Goal: Task Accomplishment & Management: Use online tool/utility

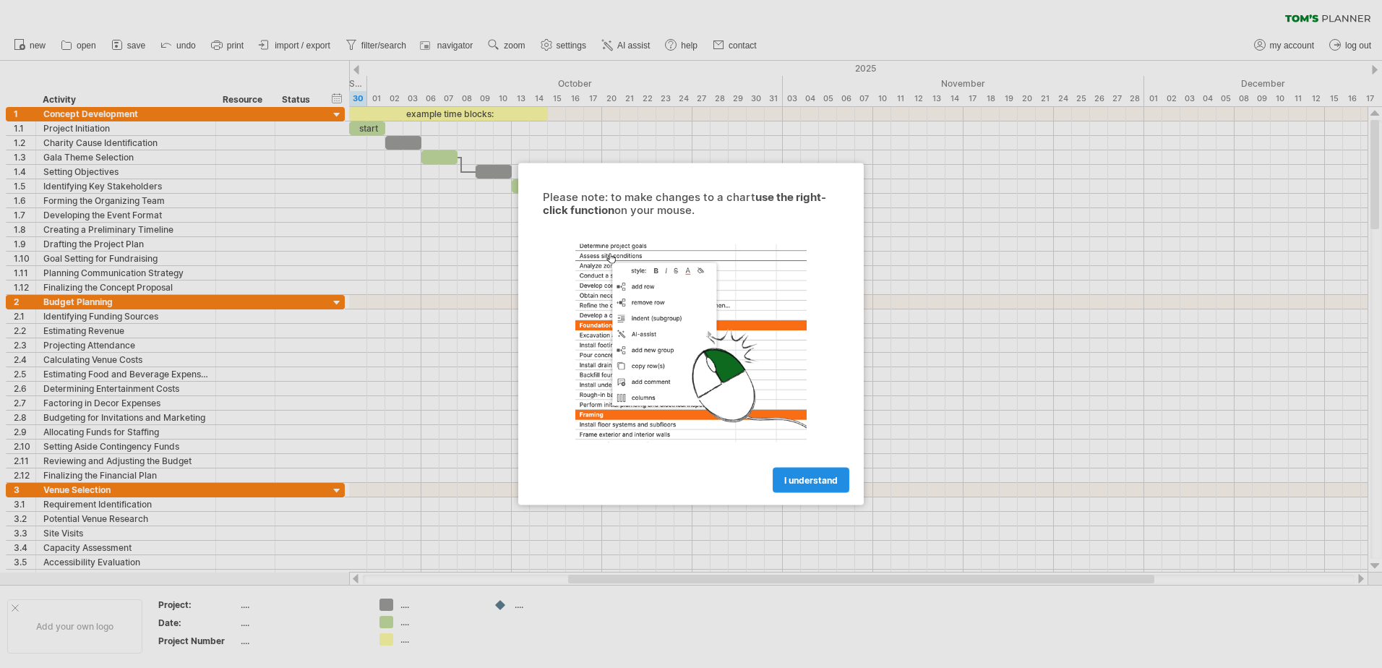
click at [833, 468] on link "I understand" at bounding box center [811, 480] width 77 height 25
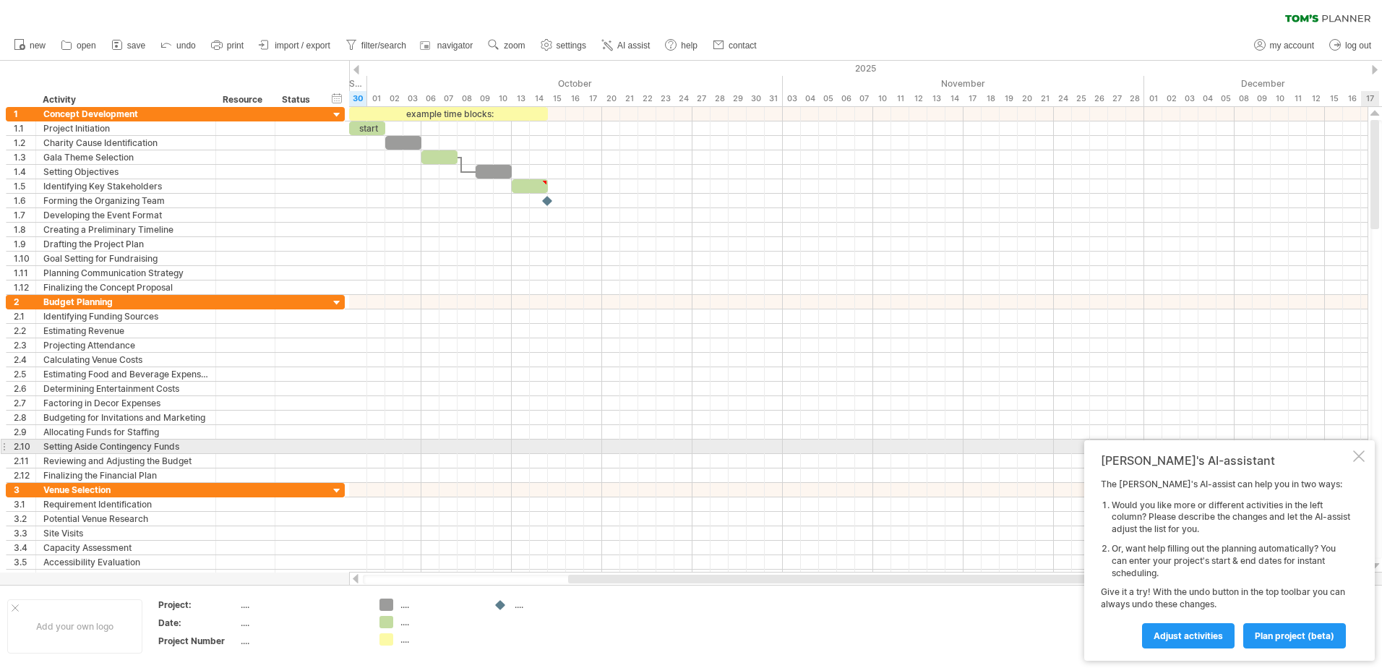
click at [1363, 452] on div at bounding box center [1359, 456] width 12 height 12
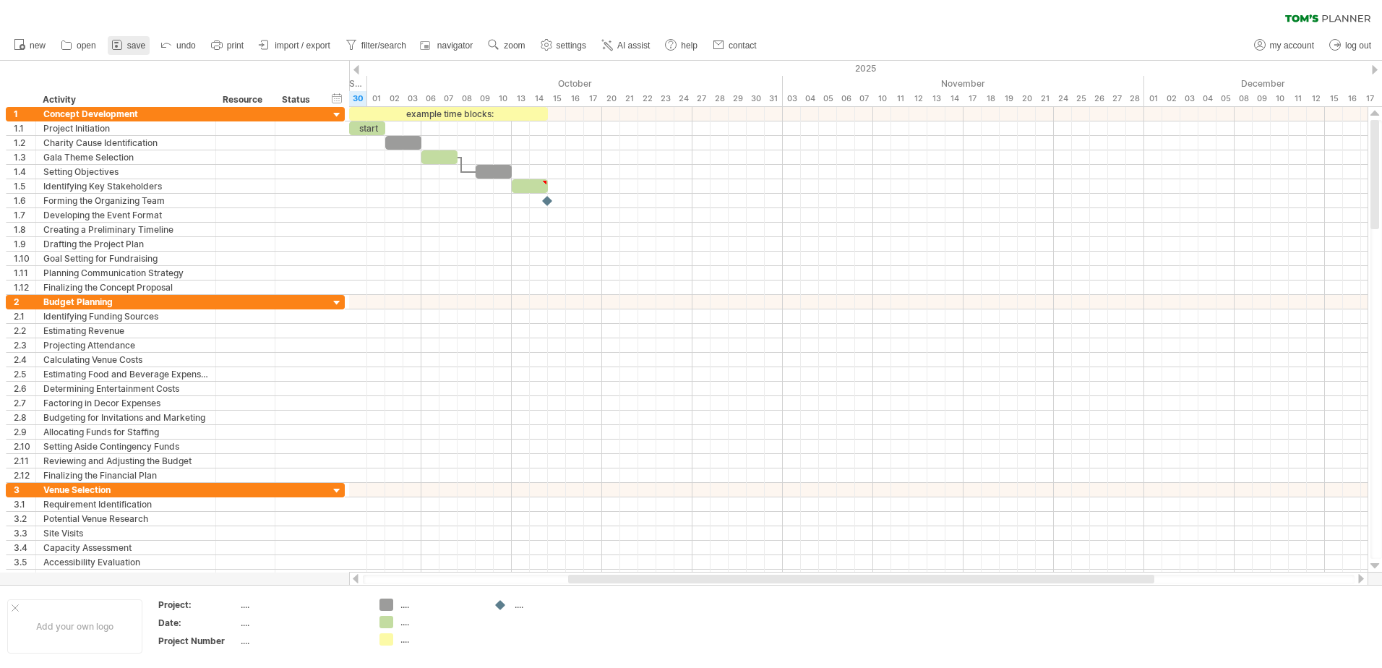
click at [134, 43] on span "save" at bounding box center [136, 45] width 18 height 10
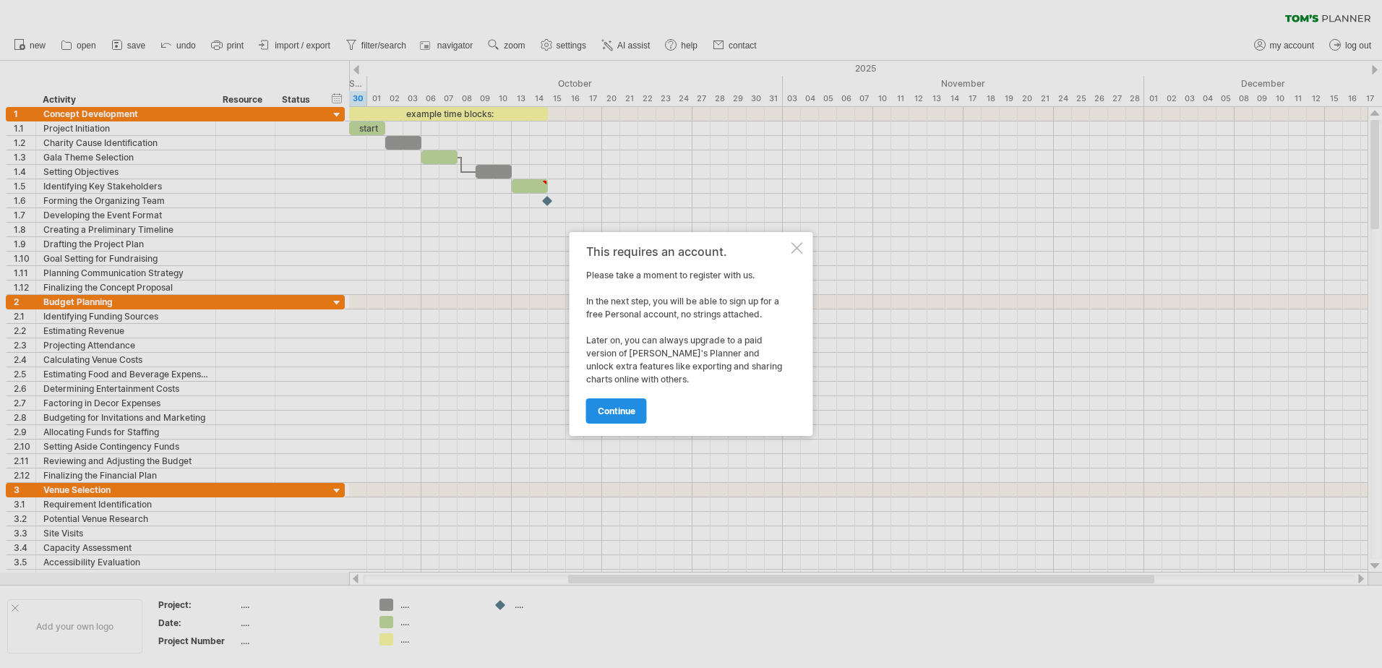
click at [620, 408] on span "continue" at bounding box center [617, 410] width 38 height 11
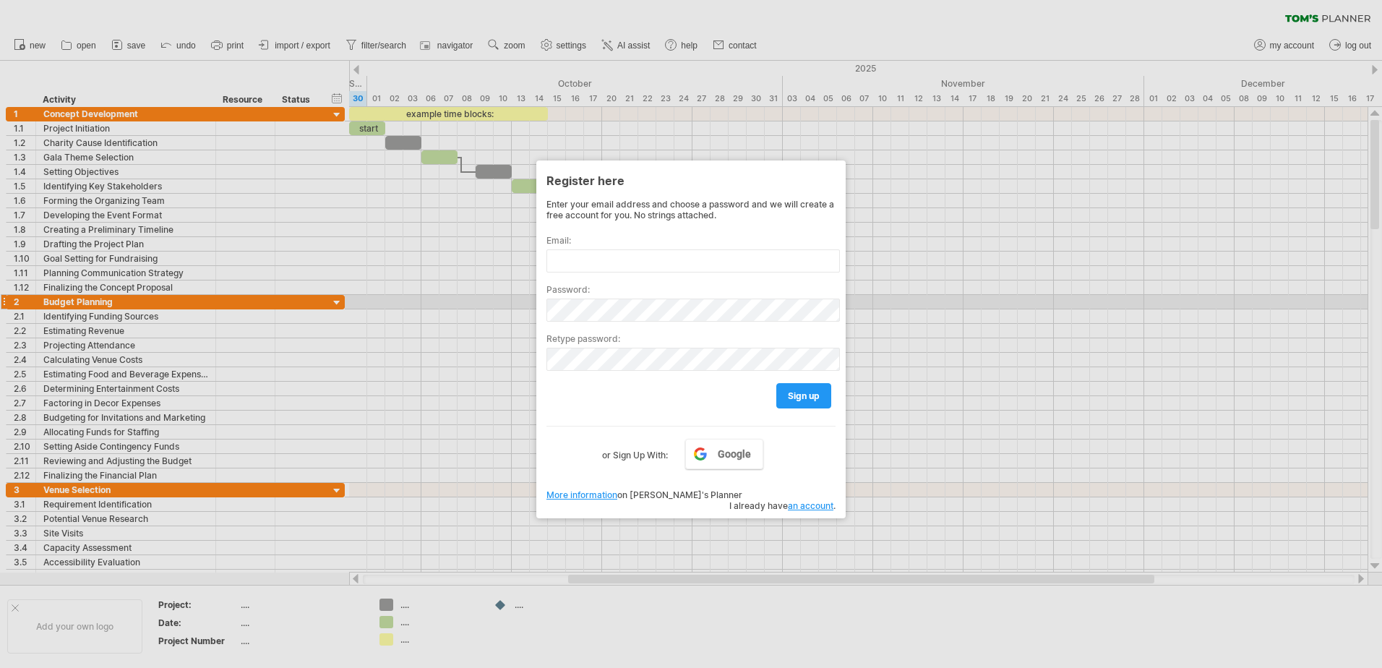
click at [1044, 306] on div at bounding box center [691, 334] width 1382 height 668
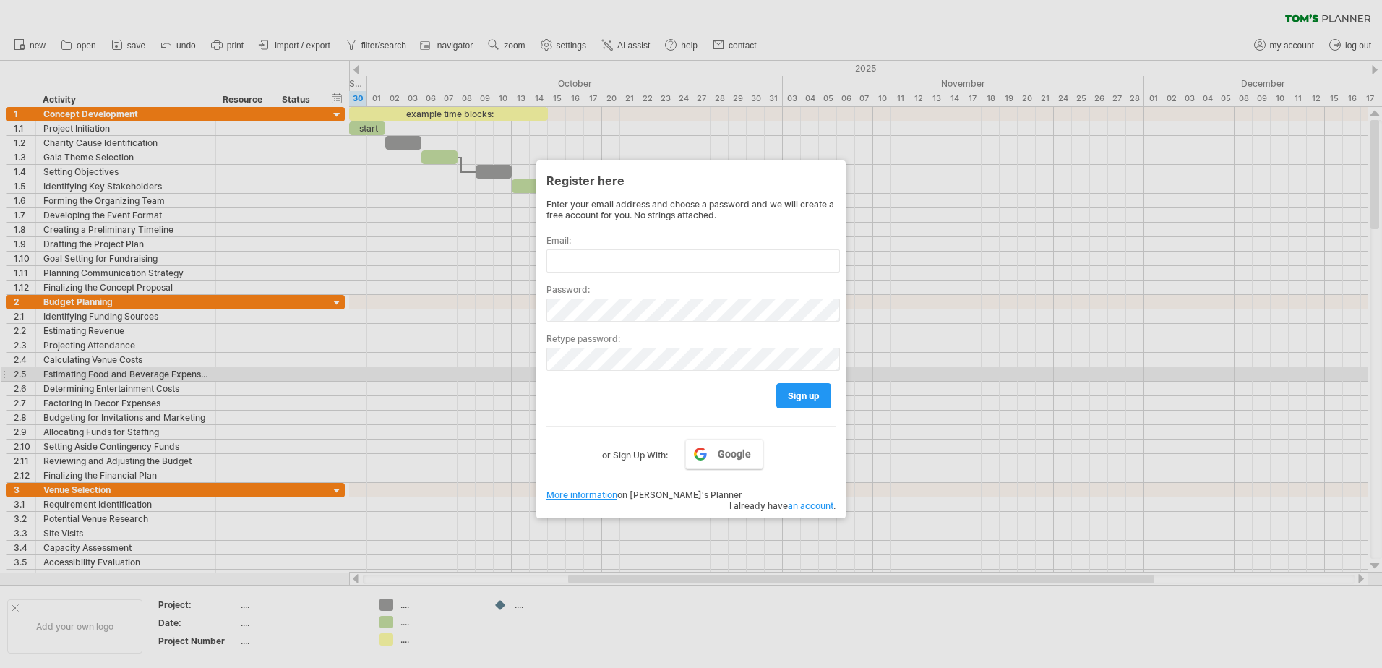
click at [895, 372] on div at bounding box center [691, 334] width 1382 height 668
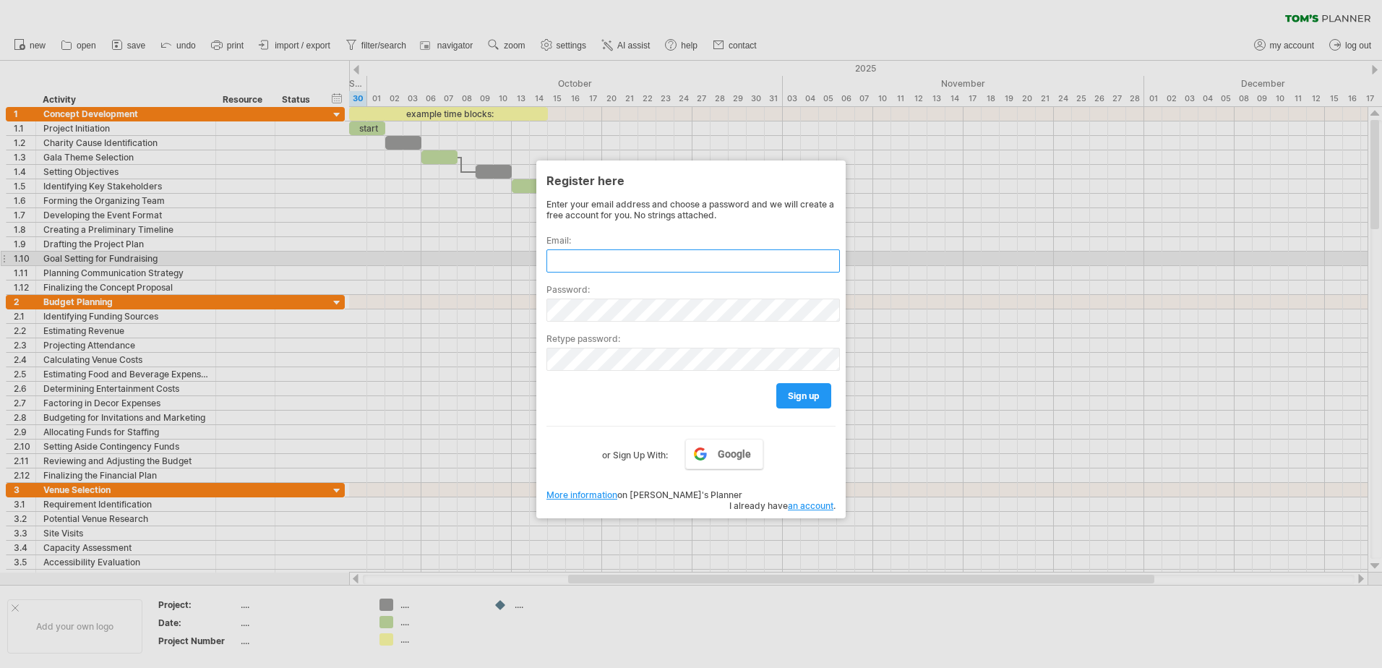
click at [706, 259] on input "text" at bounding box center [692, 260] width 293 height 23
type input "**********"
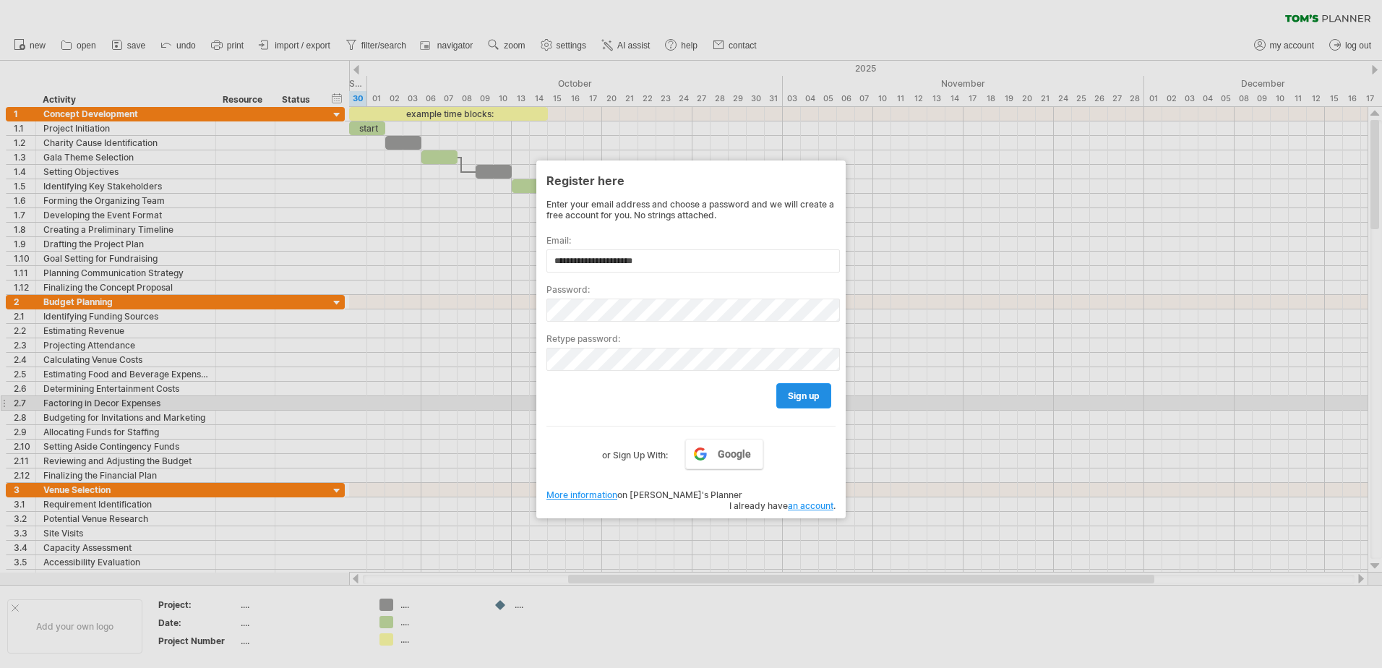
click at [799, 394] on span "sign up" at bounding box center [804, 395] width 32 height 11
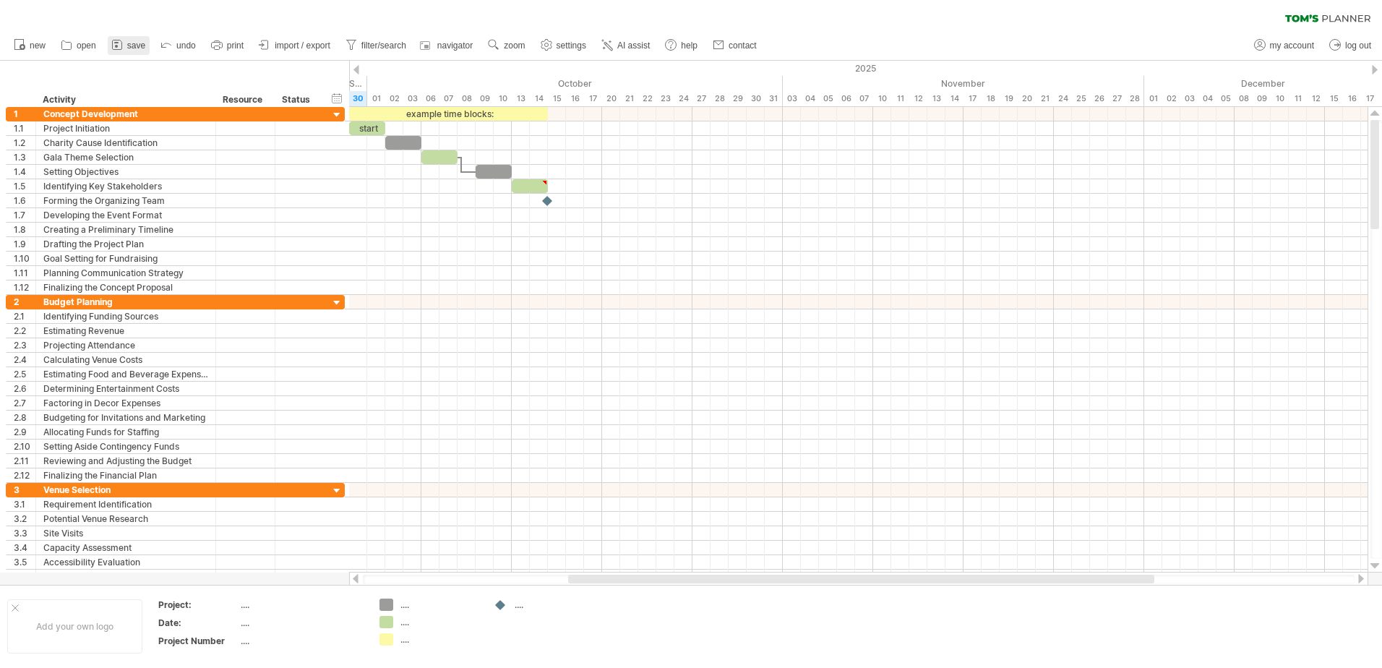
click at [128, 41] on span "save" at bounding box center [136, 45] width 18 height 10
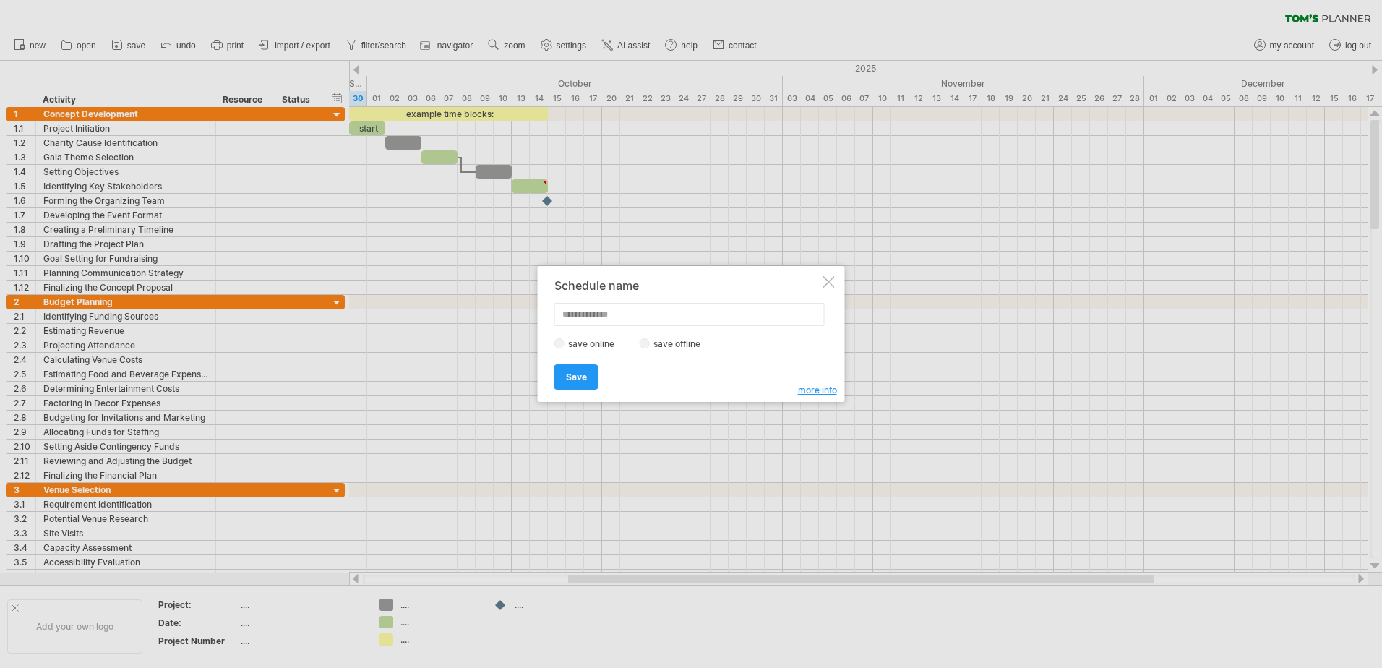
click at [584, 314] on input "text" at bounding box center [689, 314] width 270 height 23
type input "**********"
click at [567, 377] on span "Save" at bounding box center [576, 377] width 21 height 11
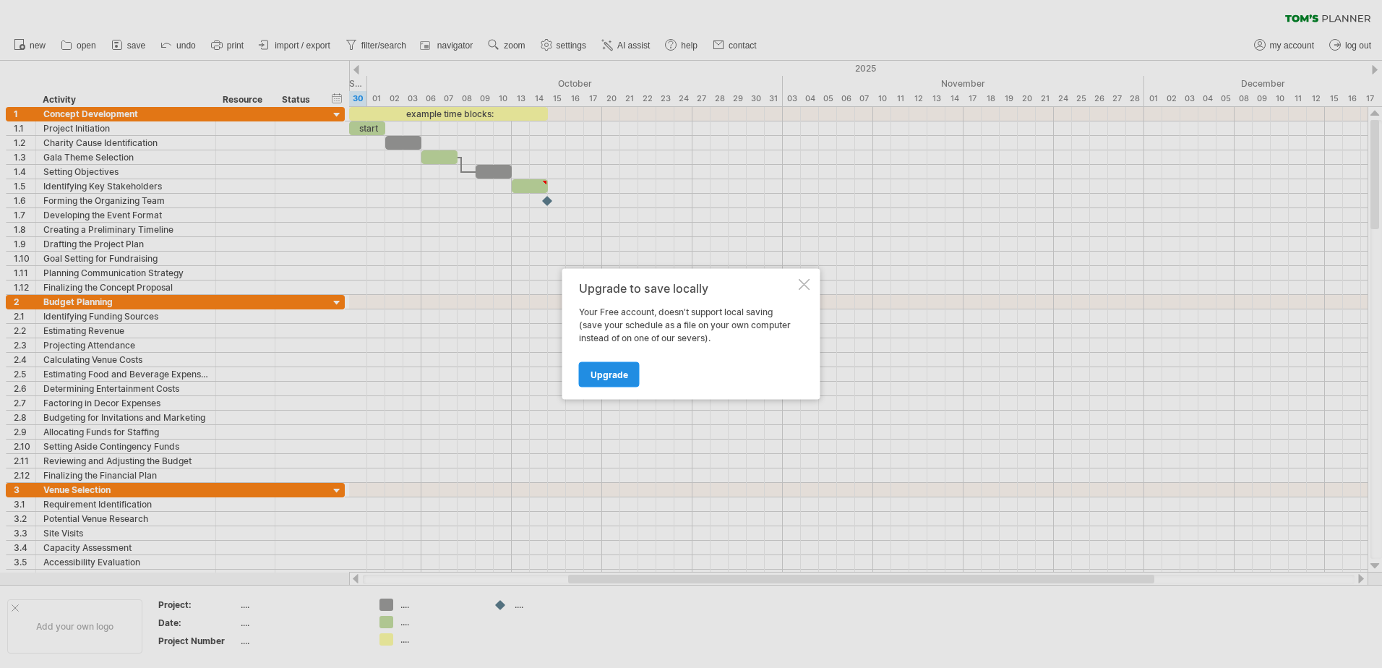
click at [610, 376] on span "Upgrade" at bounding box center [610, 374] width 38 height 11
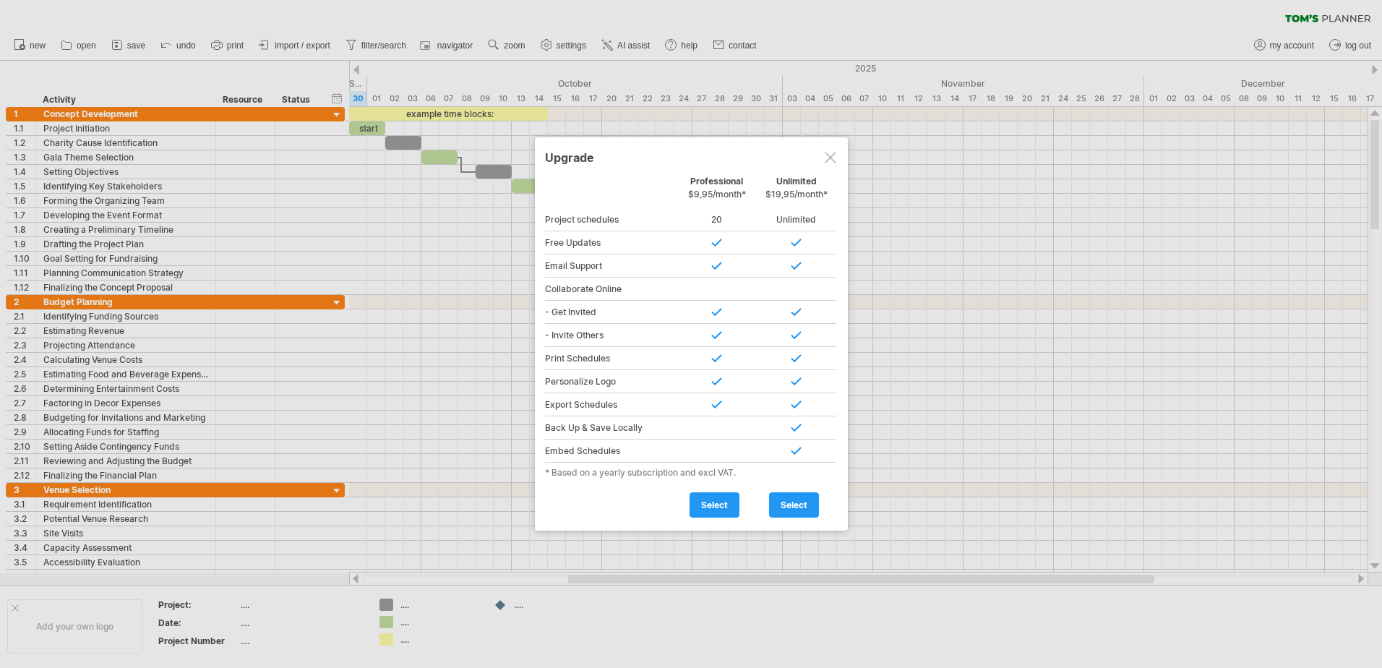
click at [836, 152] on div at bounding box center [831, 158] width 12 height 12
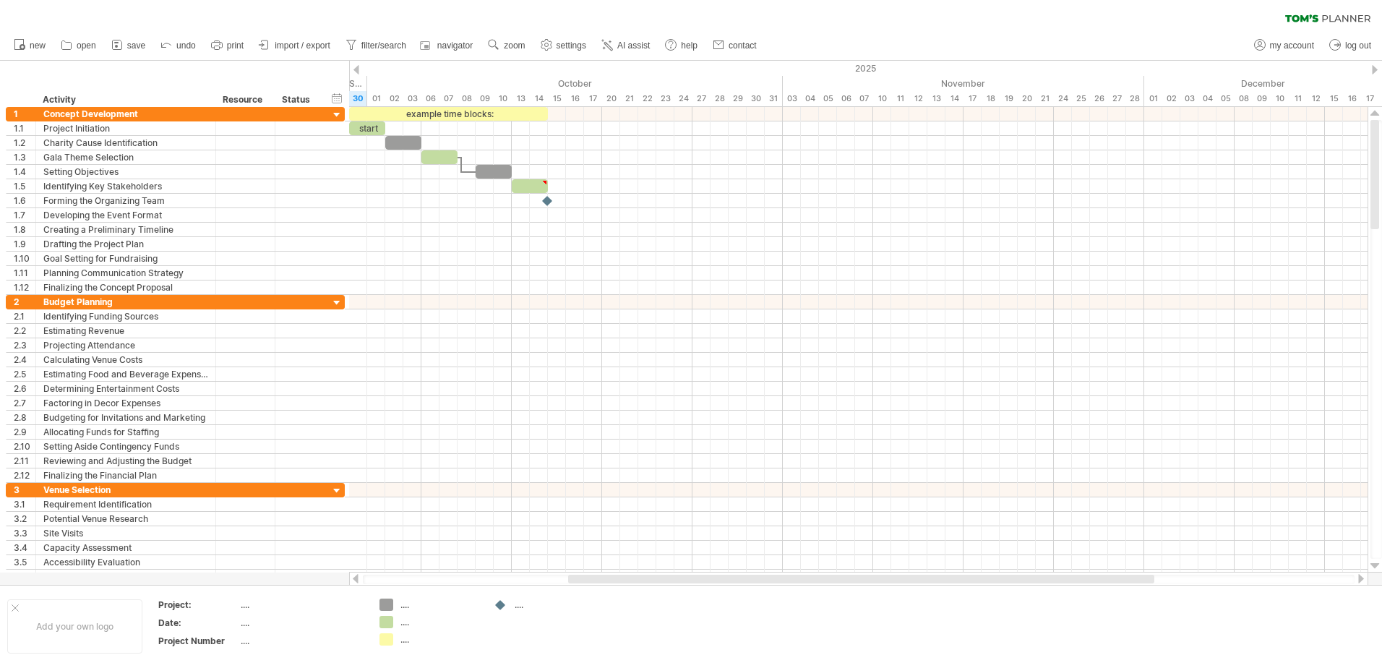
drag, startPoint x: 12, startPoint y: 8, endPoint x: 142, endPoint y: 61, distance: 139.7
click at [142, 66] on div "Trying to reach [DOMAIN_NAME] Connected again... 0% clear filter new 1" at bounding box center [691, 334] width 1382 height 668
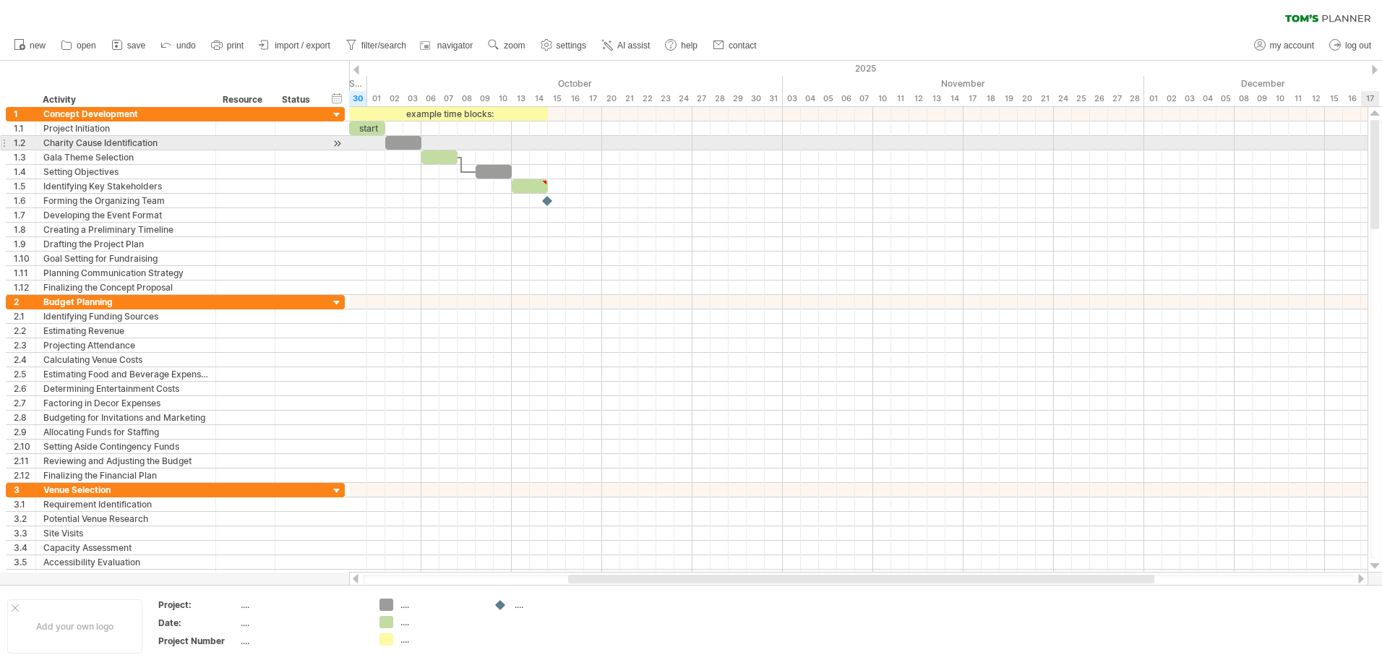
click at [1373, 145] on div at bounding box center [1374, 174] width 9 height 109
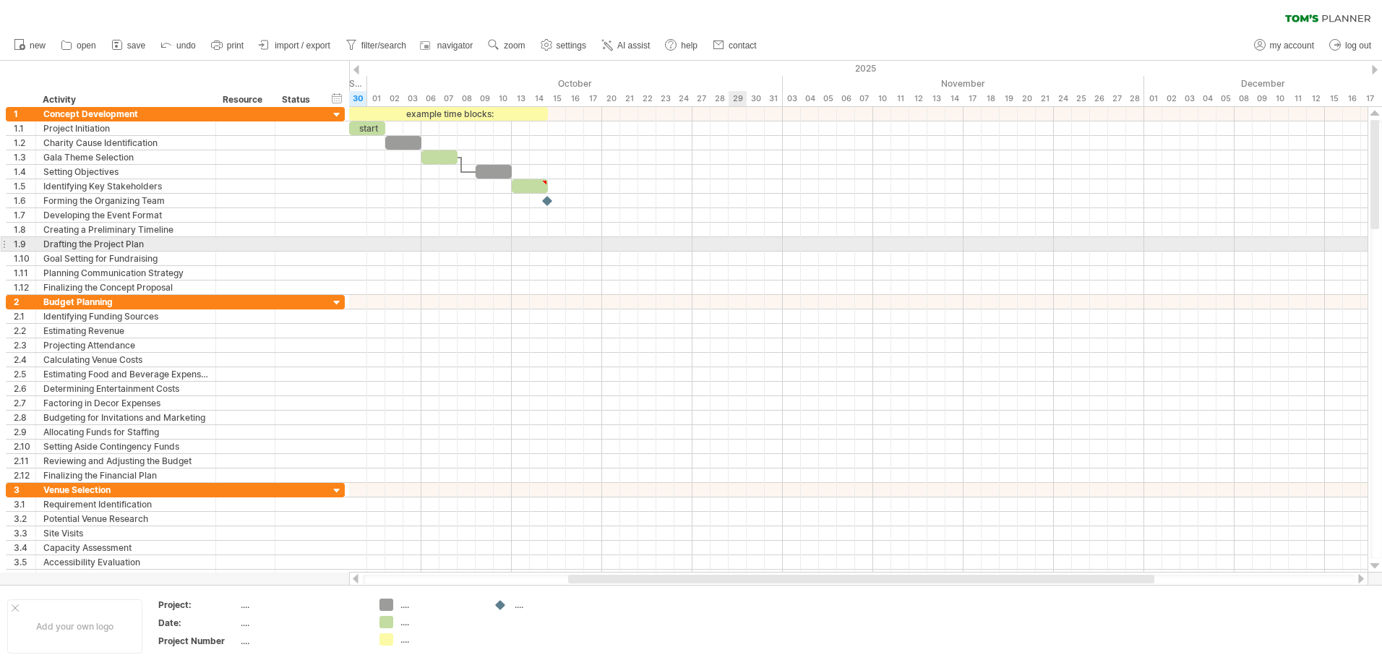
click at [737, 241] on div at bounding box center [858, 244] width 1018 height 14
drag, startPoint x: 13, startPoint y: 8, endPoint x: 82, endPoint y: 138, distance: 147.1
click at [275, 236] on div "Trying to reach [DOMAIN_NAME] Connected again... 0% clear filter new 1" at bounding box center [691, 334] width 1382 height 668
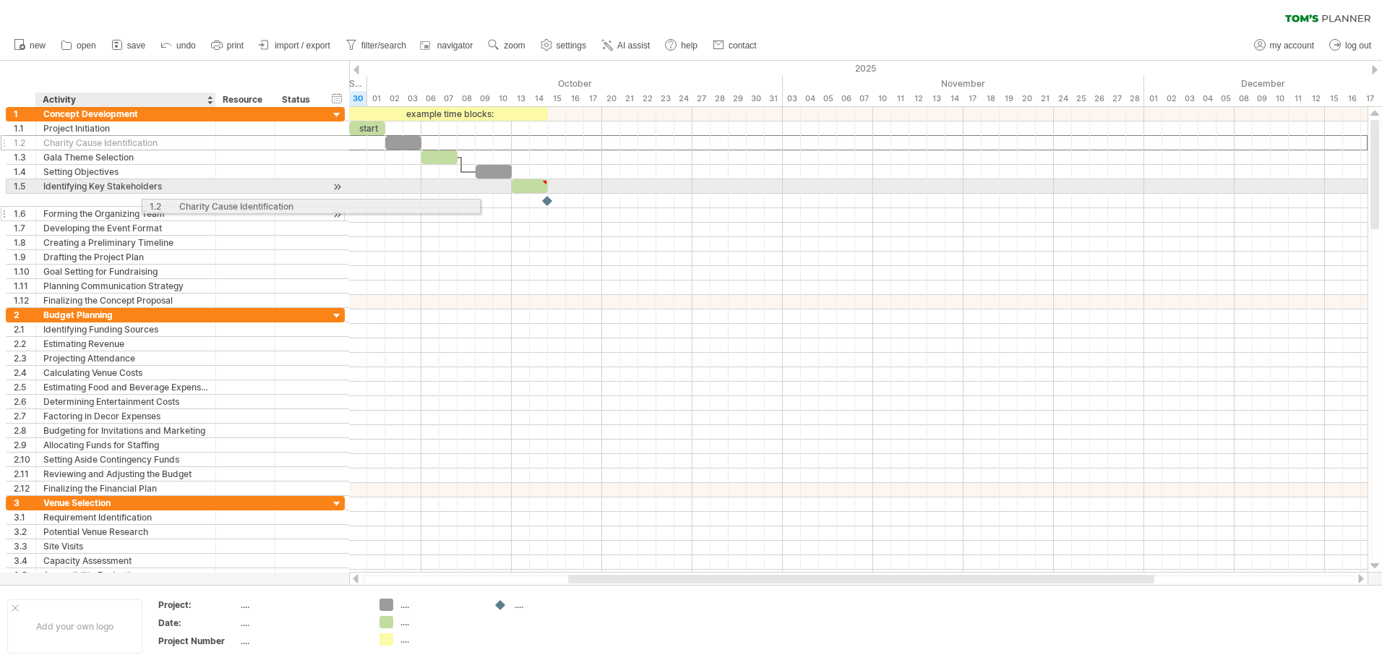
drag, startPoint x: 81, startPoint y: 138, endPoint x: 218, endPoint y: 204, distance: 152.3
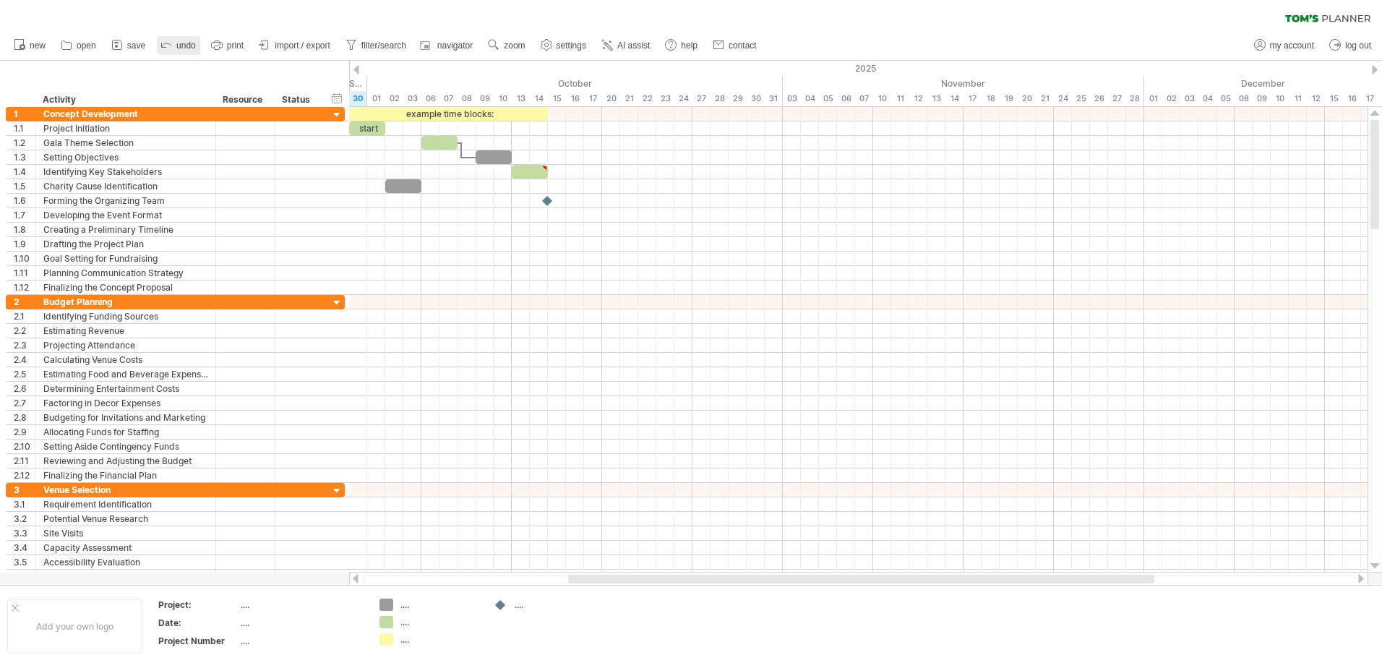
click at [175, 40] on link "undo" at bounding box center [178, 45] width 43 height 19
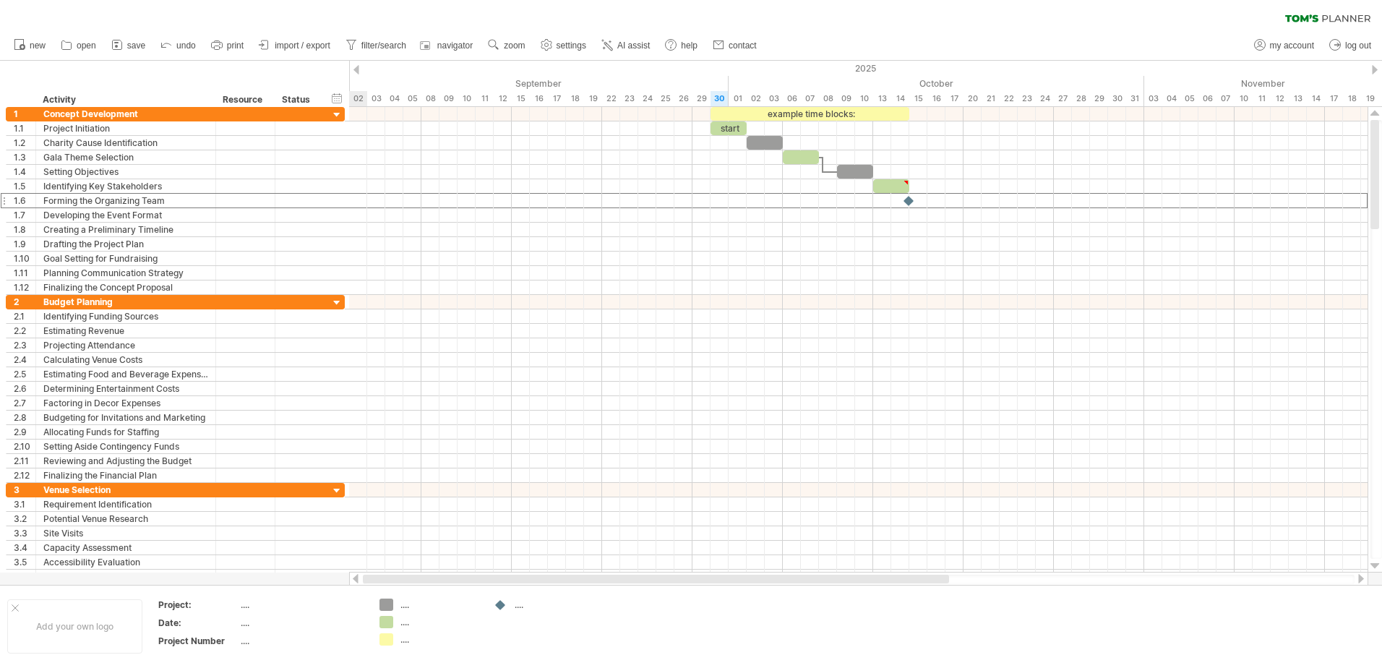
drag, startPoint x: 619, startPoint y: 580, endPoint x: 379, endPoint y: 579, distance: 240.0
click at [379, 579] on div at bounding box center [656, 579] width 586 height 9
